Goal: Task Accomplishment & Management: Manage account settings

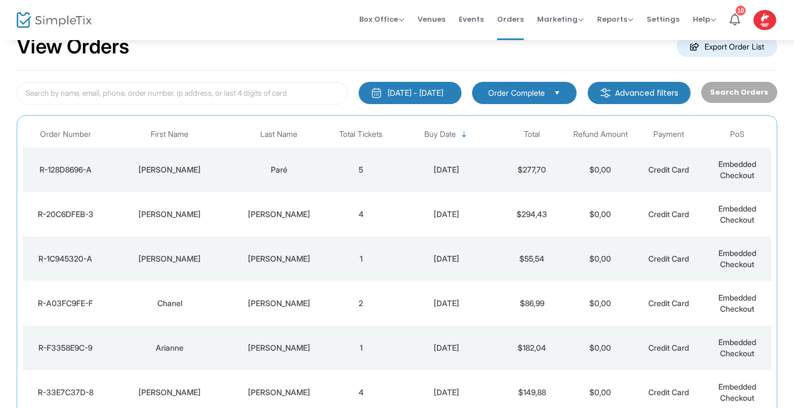
click at [251, 167] on div "Paré" at bounding box center [279, 169] width 90 height 11
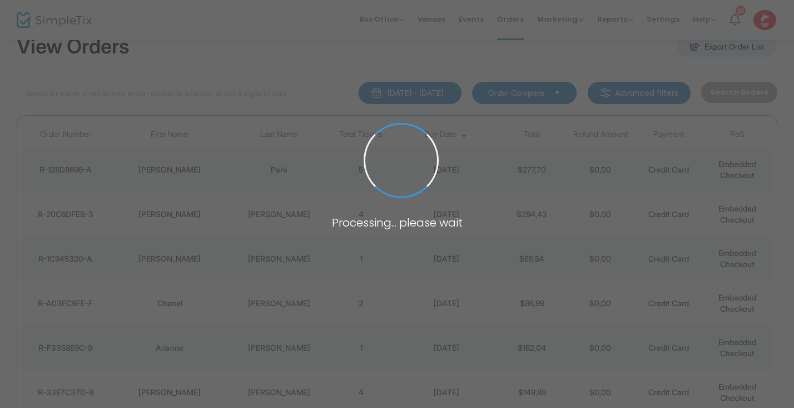
click at [251, 167] on span at bounding box center [397, 204] width 794 height 408
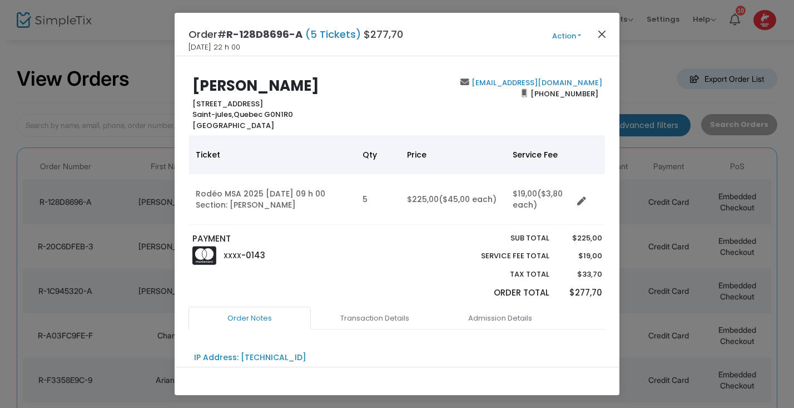
click at [602, 37] on button "Close" at bounding box center [602, 34] width 14 height 14
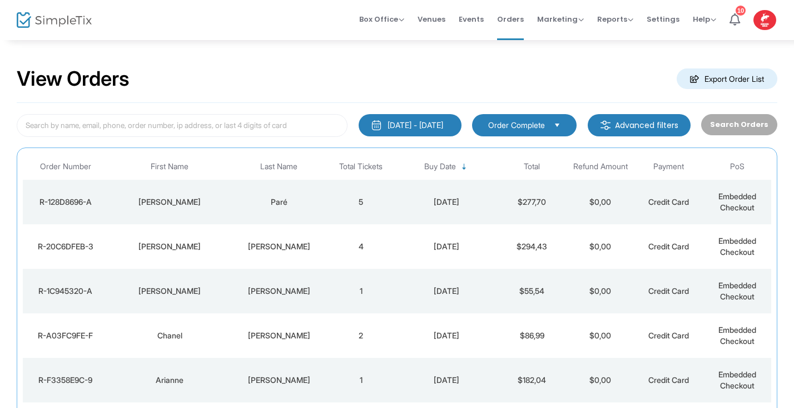
click at [172, 246] on div "[PERSON_NAME]" at bounding box center [169, 246] width 117 height 11
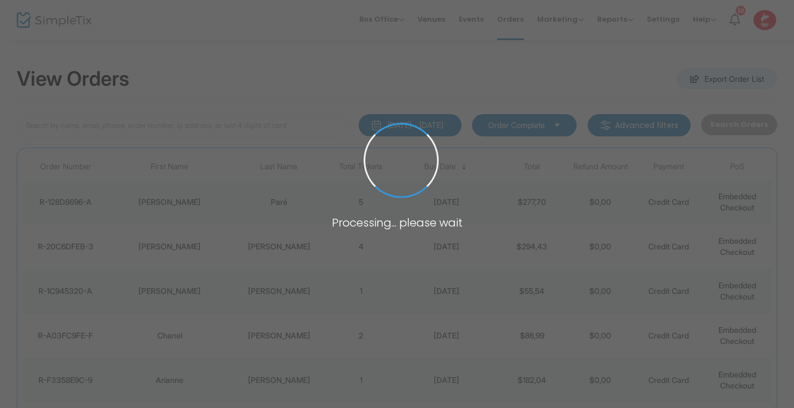
click at [172, 246] on span at bounding box center [397, 204] width 794 height 408
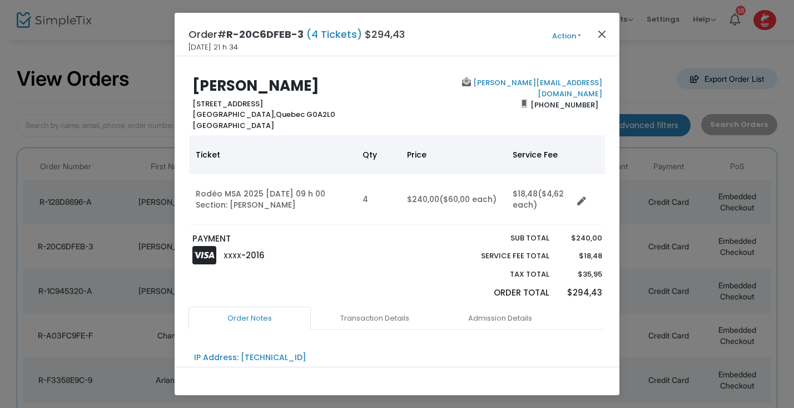
click at [603, 33] on button "Close" at bounding box center [602, 34] width 14 height 14
